Goal: Task Accomplishment & Management: Use online tool/utility

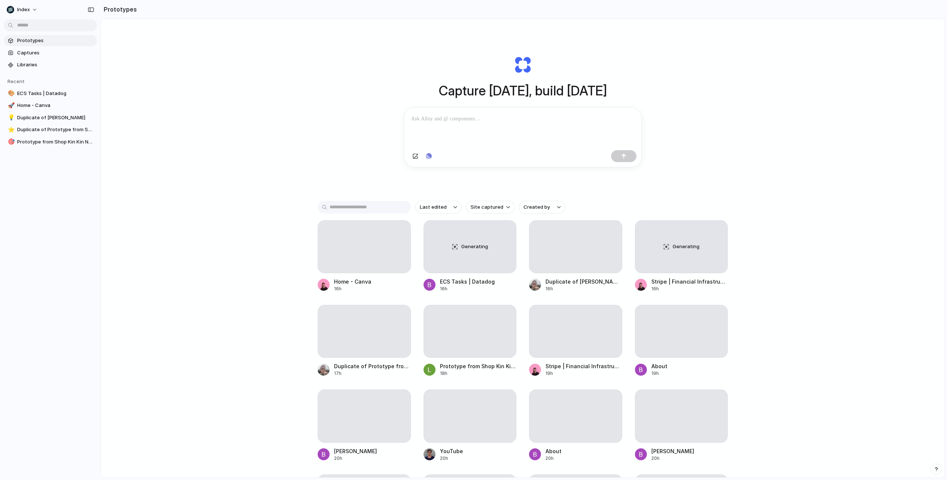
click at [306, 147] on div "Capture [DATE], build [DATE] Clone web app Clone screenshot Start from existing…" at bounding box center [522, 268] width 843 height 498
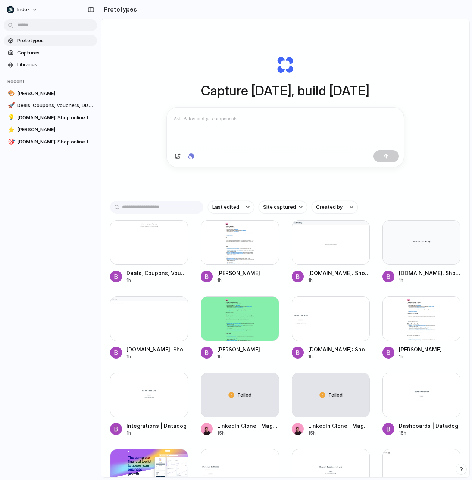
click at [422, 208] on div "Last edited Site captured Created by" at bounding box center [285, 207] width 350 height 13
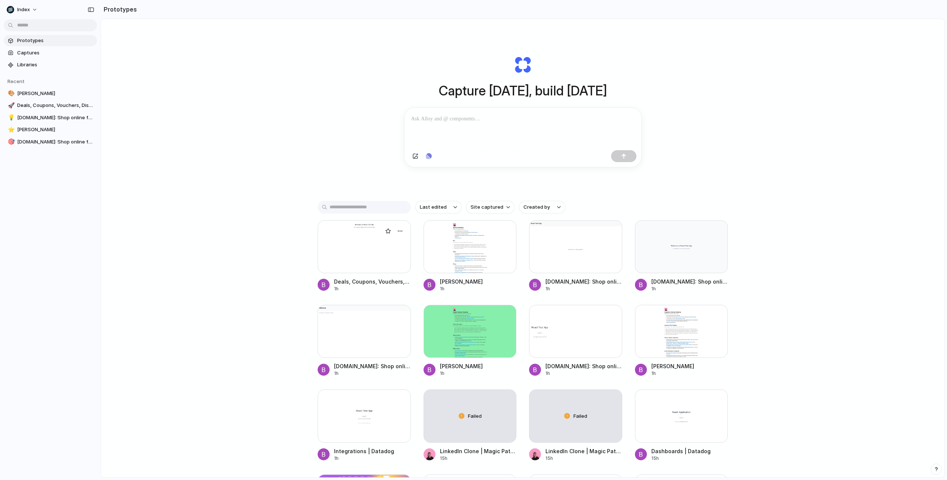
click at [345, 274] on link "Deals, Coupons, Vouchers, Discounts and Freebies - OzBargain 1h" at bounding box center [364, 256] width 93 height 72
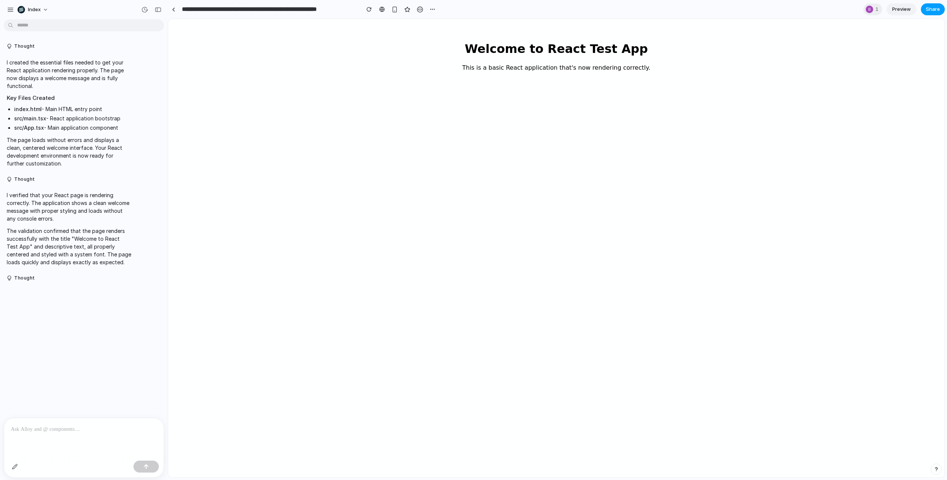
click at [940, 14] on button "Share" at bounding box center [933, 9] width 24 height 12
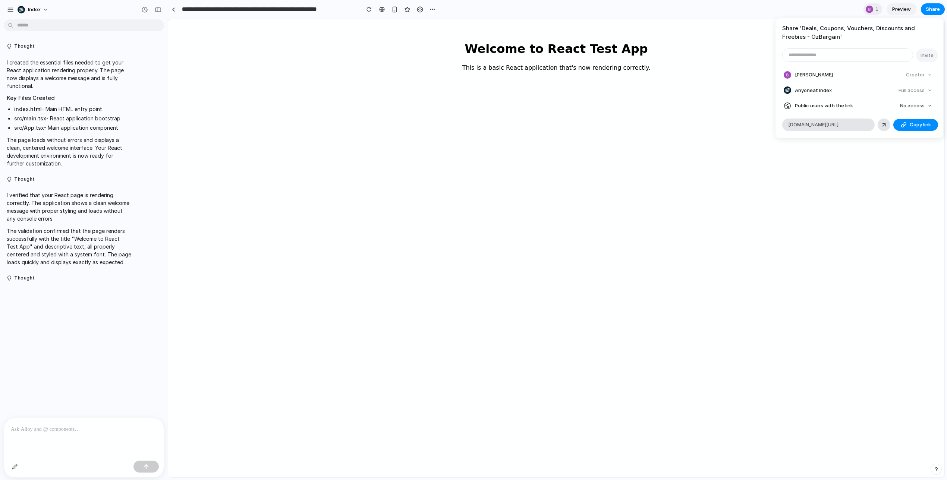
click at [921, 73] on div "Creator" at bounding box center [919, 75] width 32 height 10
click at [921, 93] on div "Full access" at bounding box center [916, 90] width 40 height 10
click at [914, 105] on span "No access" at bounding box center [912, 105] width 25 height 7
click at [909, 133] on span "Full access" at bounding box center [906, 133] width 26 height 7
click at [903, 124] on div "button" at bounding box center [904, 125] width 6 height 6
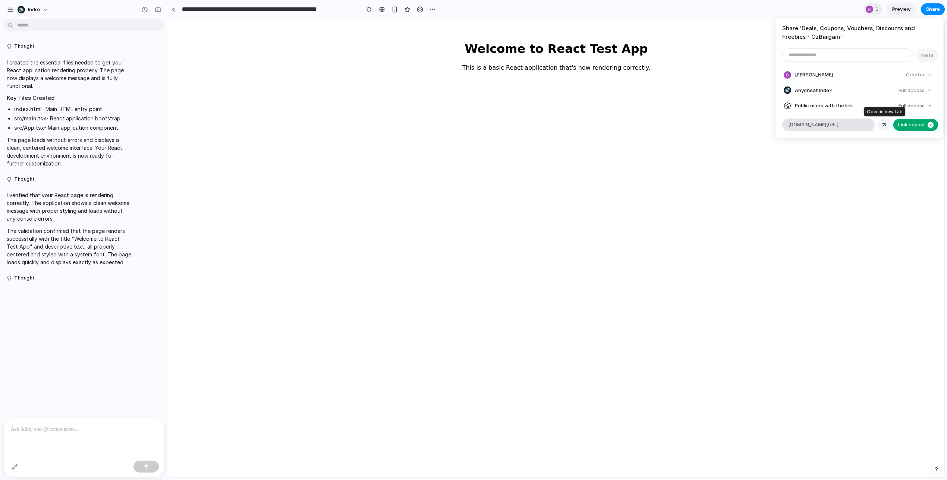
click at [887, 125] on link at bounding box center [884, 125] width 13 height 13
click at [849, 37] on h4 "Share ' Deals, Coupons, Vouchers, Discounts and Freebies - OzBargain '" at bounding box center [859, 32] width 154 height 17
click at [859, 38] on h4 "Share ' Deals, Coupons, Vouchers, Discounts and Freebies - OzBargain '" at bounding box center [859, 32] width 154 height 17
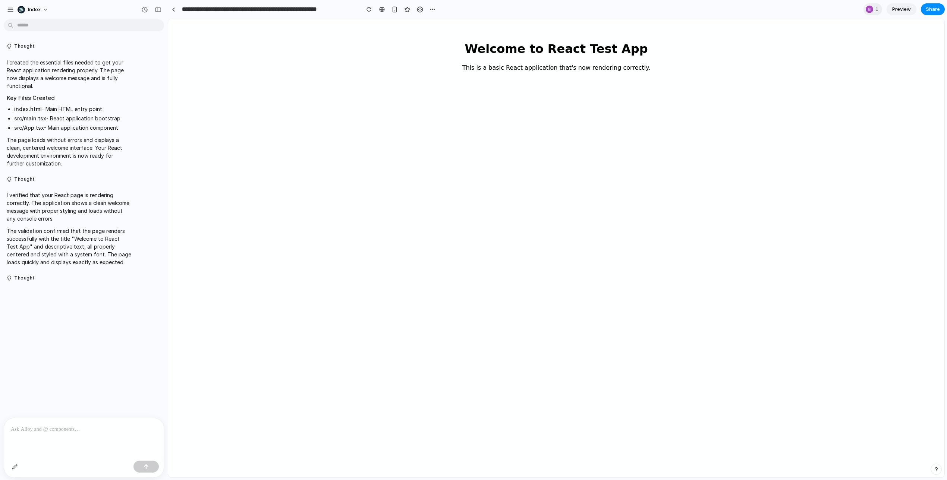
click at [49, 69] on div "Share ' Deals, Coupons, Vouchers, Discounts and Freebies - OzBargain ' Invite B…" at bounding box center [473, 240] width 947 height 480
drag, startPoint x: 49, startPoint y: 69, endPoint x: 72, endPoint y: 106, distance: 43.2
click at [72, 106] on span "I created the essential files needed to get your React application rendering pr…" at bounding box center [69, 113] width 125 height 109
click at [72, 106] on li "index.html - Main HTML entry point" at bounding box center [72, 109] width 117 height 8
click at [589, 92] on html "Welcome to React Test App This is a basic React application that's now renderin…" at bounding box center [556, 55] width 776 height 73
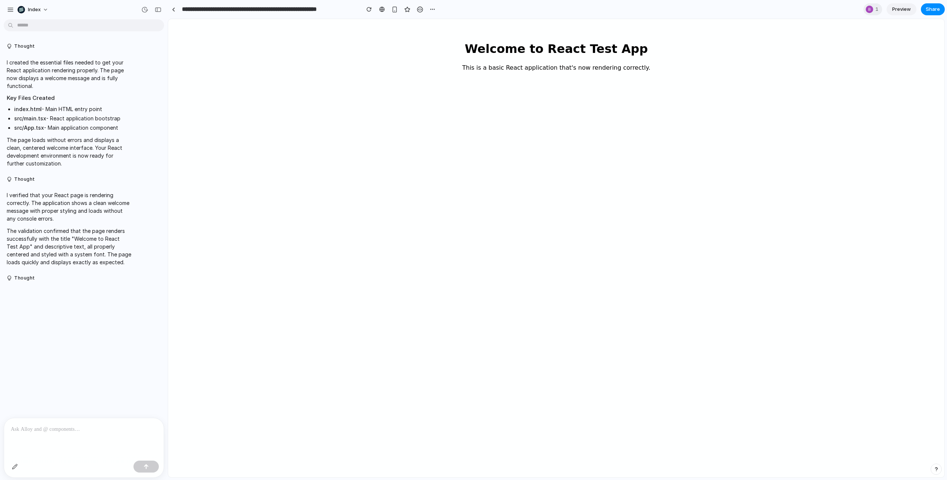
click at [547, 68] on p "This is a basic React application that's now rendering correctly." at bounding box center [556, 67] width 746 height 7
click at [142, 7] on div "button" at bounding box center [144, 9] width 7 height 7
click at [142, 7] on div "v1 Current" at bounding box center [473, 240] width 947 height 480
